Goal: Entertainment & Leisure: Consume media (video, audio)

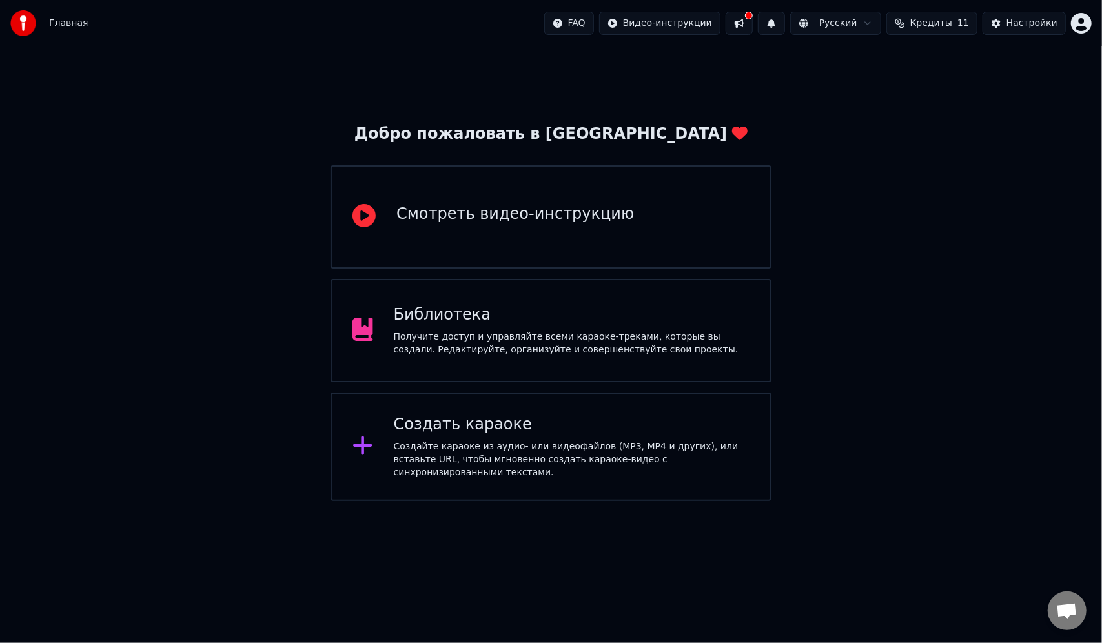
click at [436, 340] on div "Получите доступ и управляйте всеми караоке-треками, которые вы создали. Редакти…" at bounding box center [572, 343] width 356 height 26
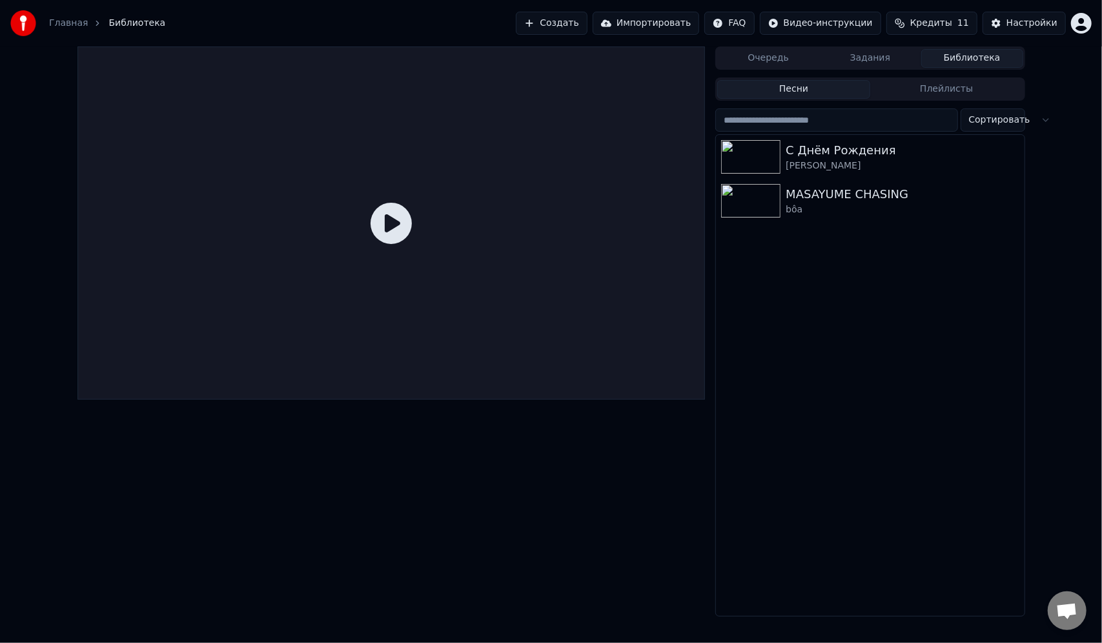
click at [780, 61] on button "Очередь" at bounding box center [768, 58] width 102 height 19
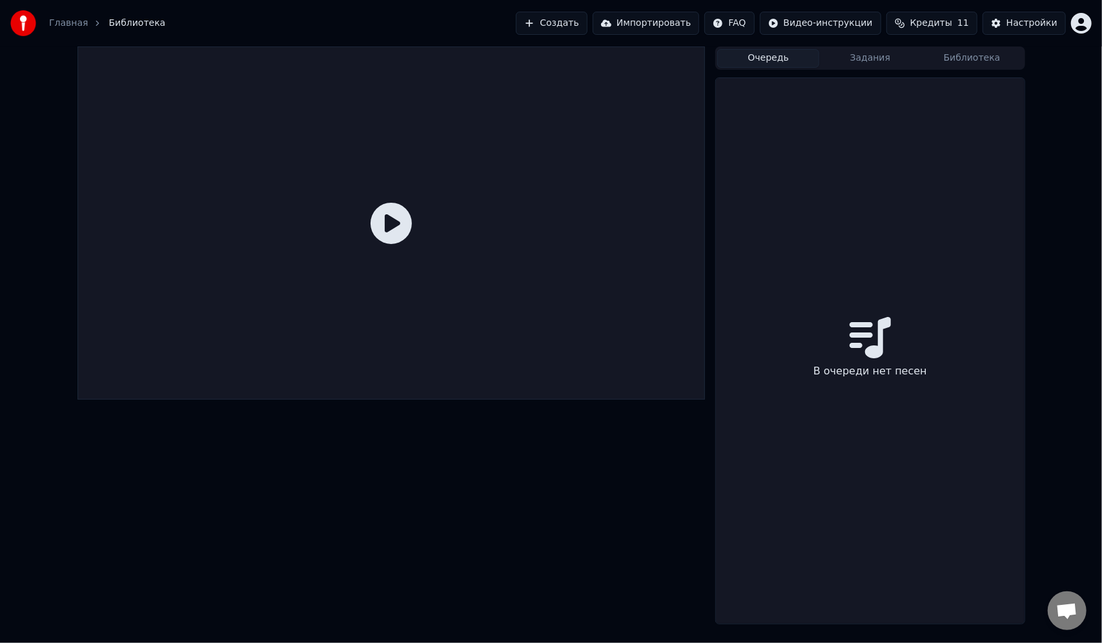
click at [877, 59] on button "Задания" at bounding box center [870, 58] width 102 height 19
click at [784, 46] on div "Очередь Задания Библиотека" at bounding box center [869, 57] width 309 height 23
click at [763, 57] on button "Очередь" at bounding box center [768, 58] width 102 height 19
click at [853, 61] on button "Задания" at bounding box center [870, 58] width 102 height 19
click at [985, 66] on button "Библиотека" at bounding box center [972, 58] width 102 height 19
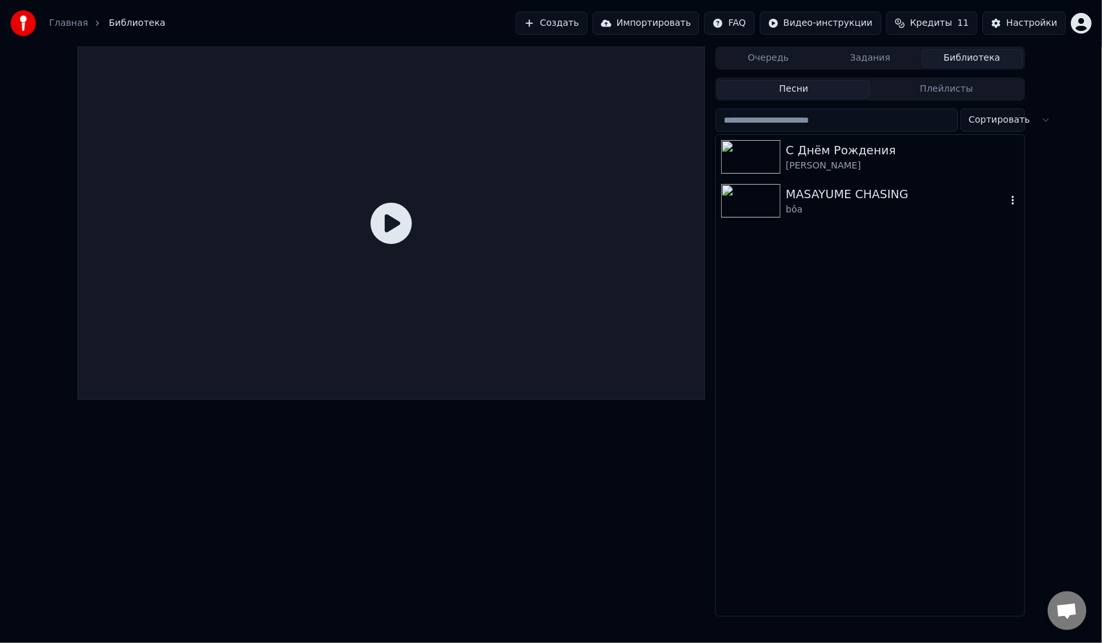
click at [833, 198] on div "MASAYUME CHASING" at bounding box center [896, 194] width 220 height 18
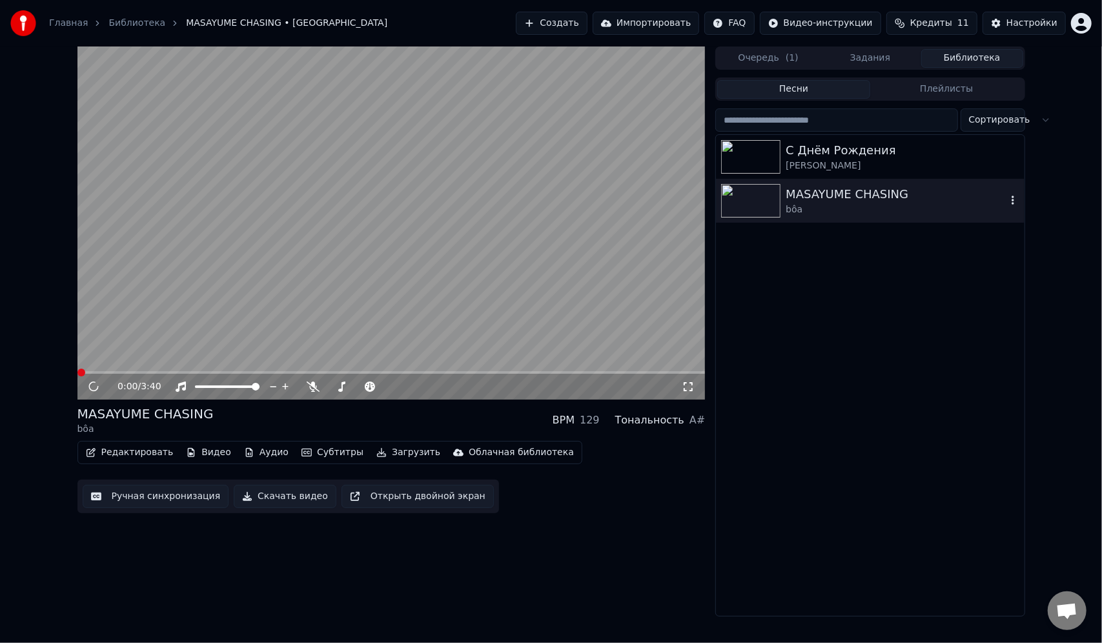
click at [831, 150] on div "С Днём Рождения" at bounding box center [902, 150] width 233 height 18
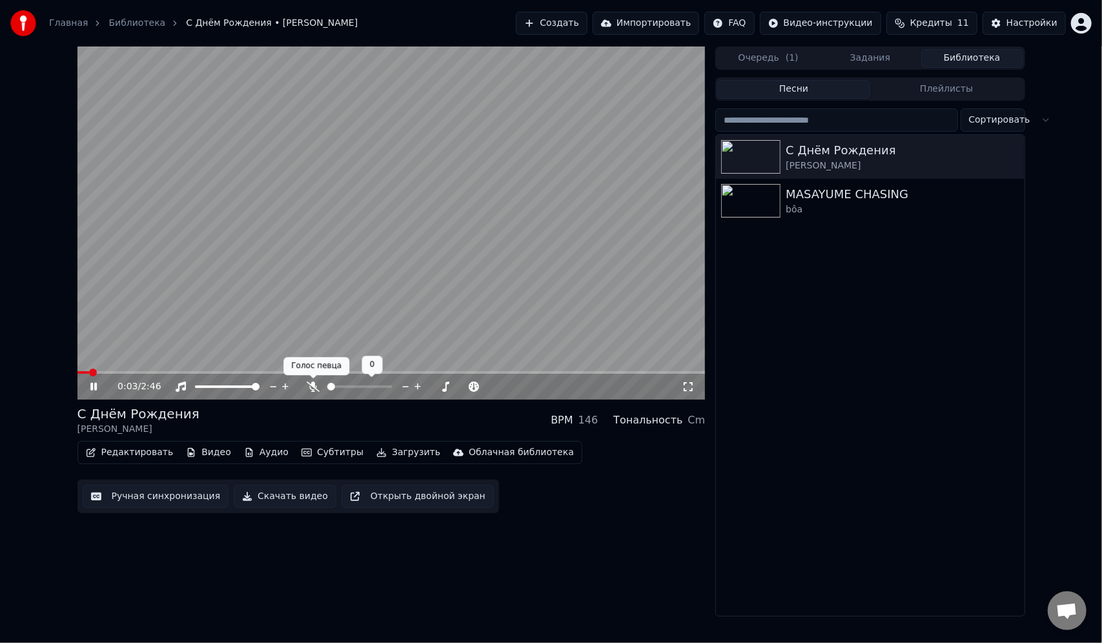
click at [318, 390] on icon at bounding box center [313, 386] width 13 height 10
click at [329, 388] on span at bounding box center [327, 386] width 1 height 3
click at [811, 437] on div "С Днём Рождения [PERSON_NAME] [PERSON_NAME] bôa" at bounding box center [870, 375] width 308 height 481
click at [336, 385] on span at bounding box center [359, 386] width 65 height 3
click at [862, 397] on div "С Днём Рождения [PERSON_NAME] [PERSON_NAME] bôa" at bounding box center [870, 375] width 308 height 481
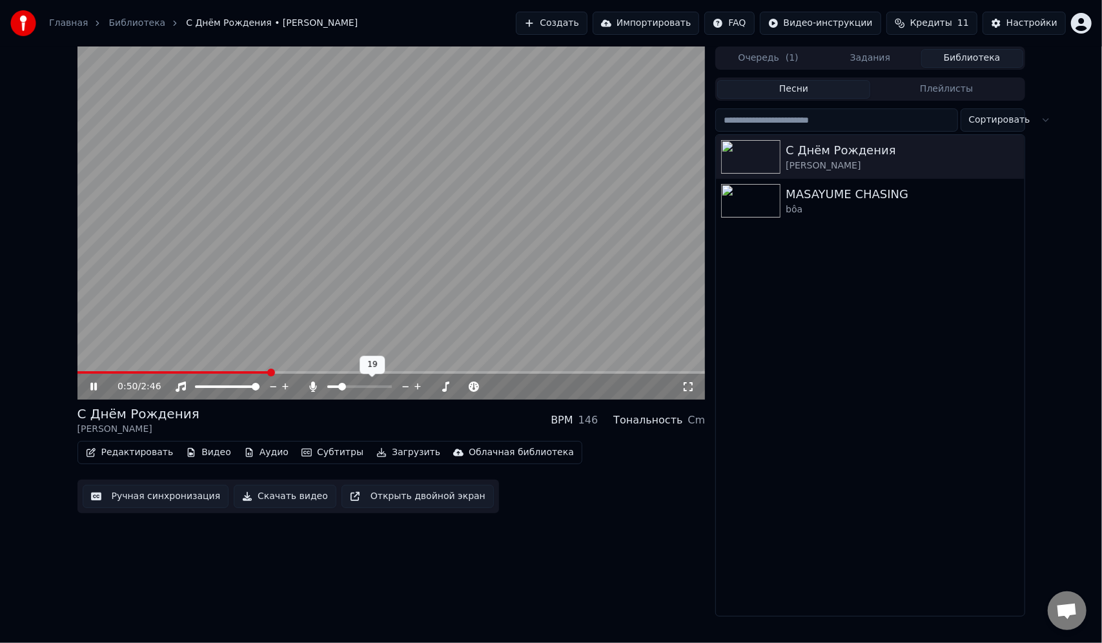
click at [340, 387] on span at bounding box center [342, 387] width 8 height 8
click at [341, 386] on span at bounding box center [344, 387] width 8 height 8
click at [415, 383] on icon at bounding box center [418, 386] width 12 height 13
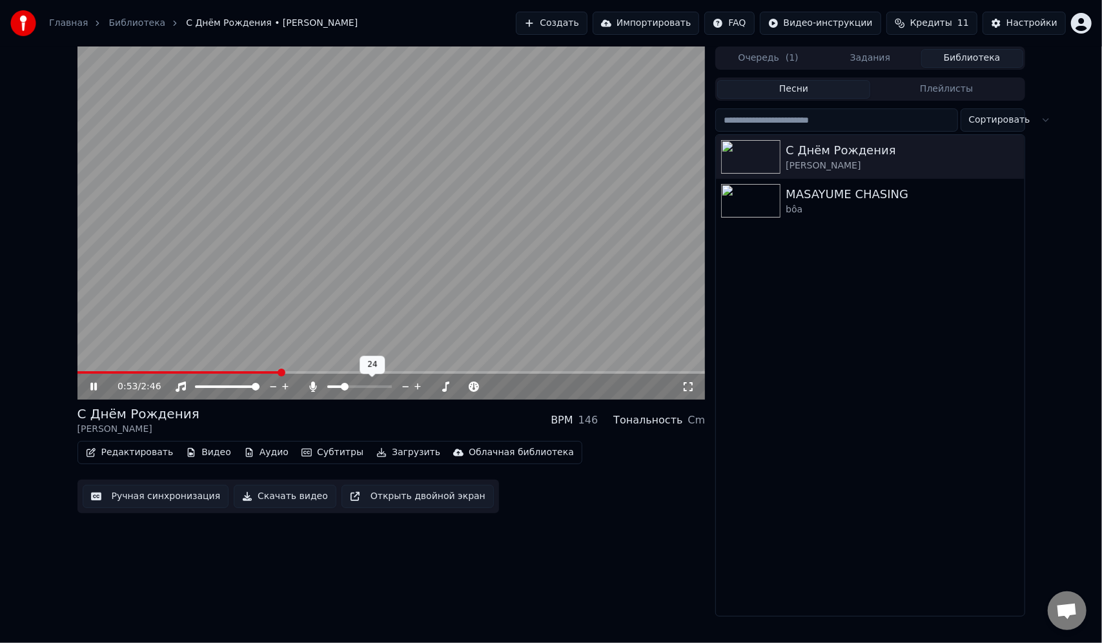
click at [415, 383] on icon at bounding box center [418, 386] width 12 height 13
click at [406, 386] on icon at bounding box center [405, 386] width 6 height 1
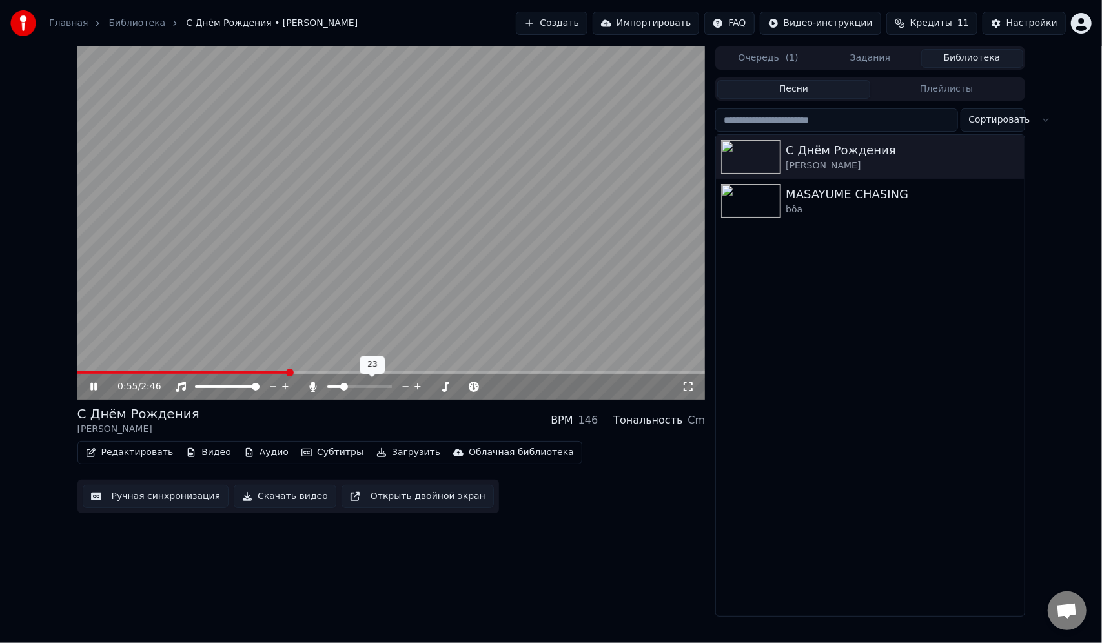
click at [406, 386] on icon at bounding box center [405, 386] width 6 height 1
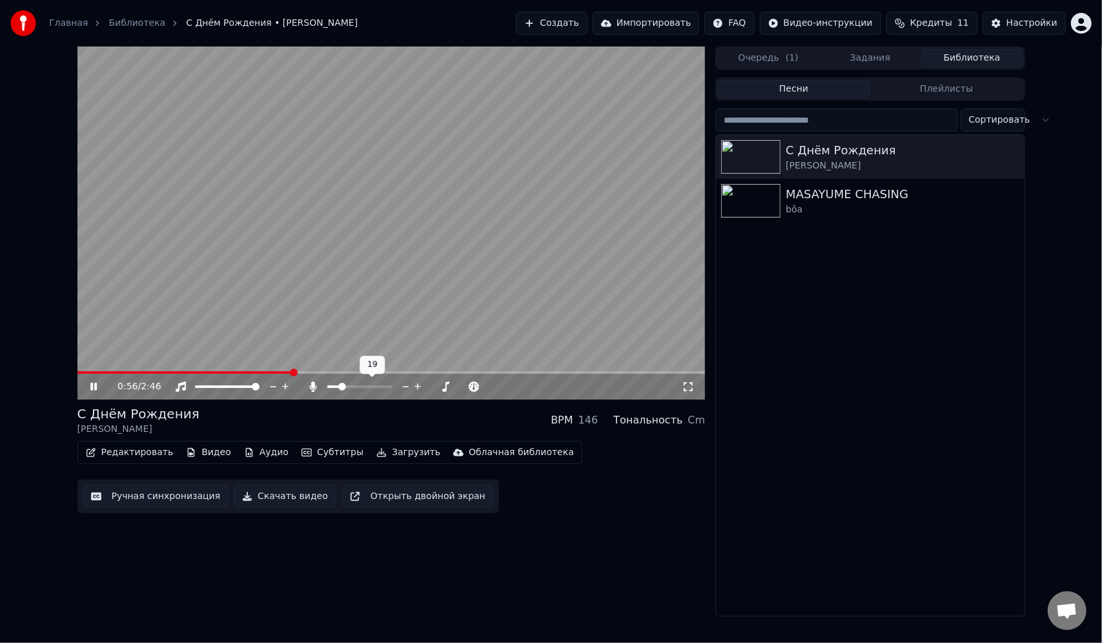
click at [406, 386] on icon at bounding box center [405, 386] width 6 height 1
click at [860, 396] on div "С Днём Рождения [PERSON_NAME] [PERSON_NAME] bôa" at bounding box center [870, 375] width 308 height 481
click at [599, 565] on div "0:59 / 2:46 С Днём Рождения [PERSON_NAME] BPM 146 Тональность Cm Редактировать …" at bounding box center [391, 331] width 628 height 570
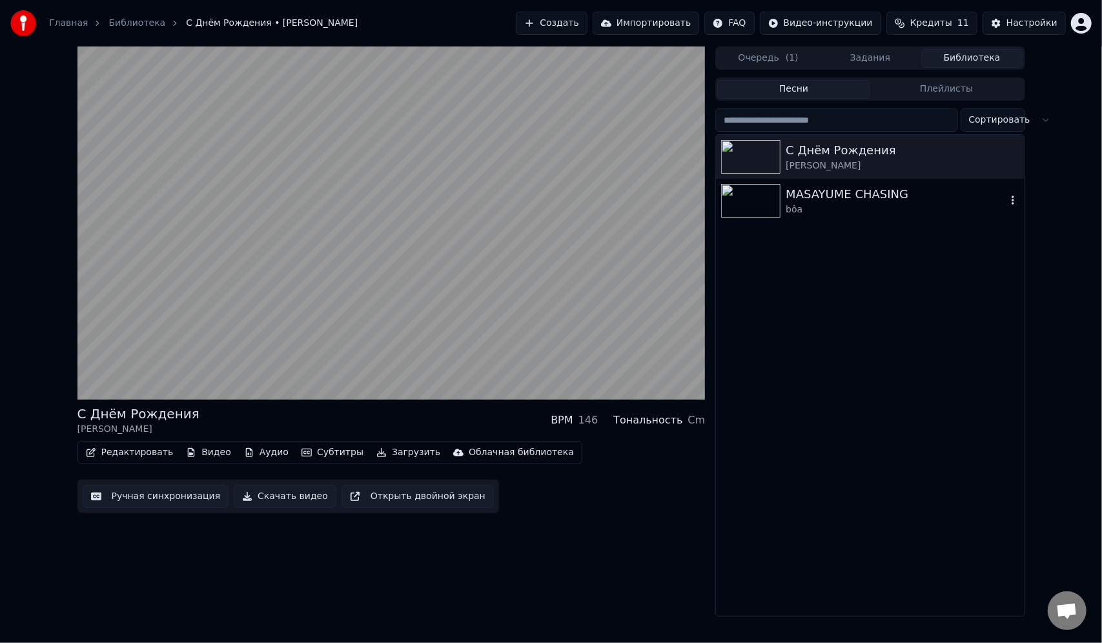
click at [811, 188] on div "MASAYUME CHASING" at bounding box center [896, 194] width 220 height 18
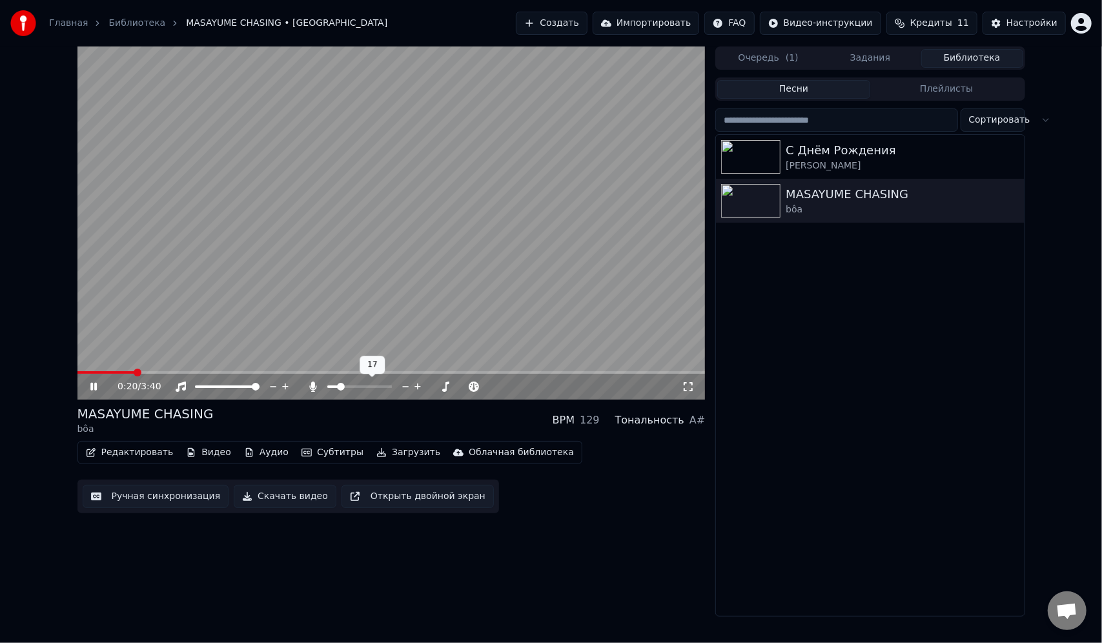
drag, startPoint x: 363, startPoint y: 385, endPoint x: 383, endPoint y: 383, distance: 20.1
click at [383, 383] on div at bounding box center [372, 386] width 104 height 13
click at [338, 385] on span at bounding box center [359, 386] width 65 height 3
